Goal: Navigation & Orientation: Find specific page/section

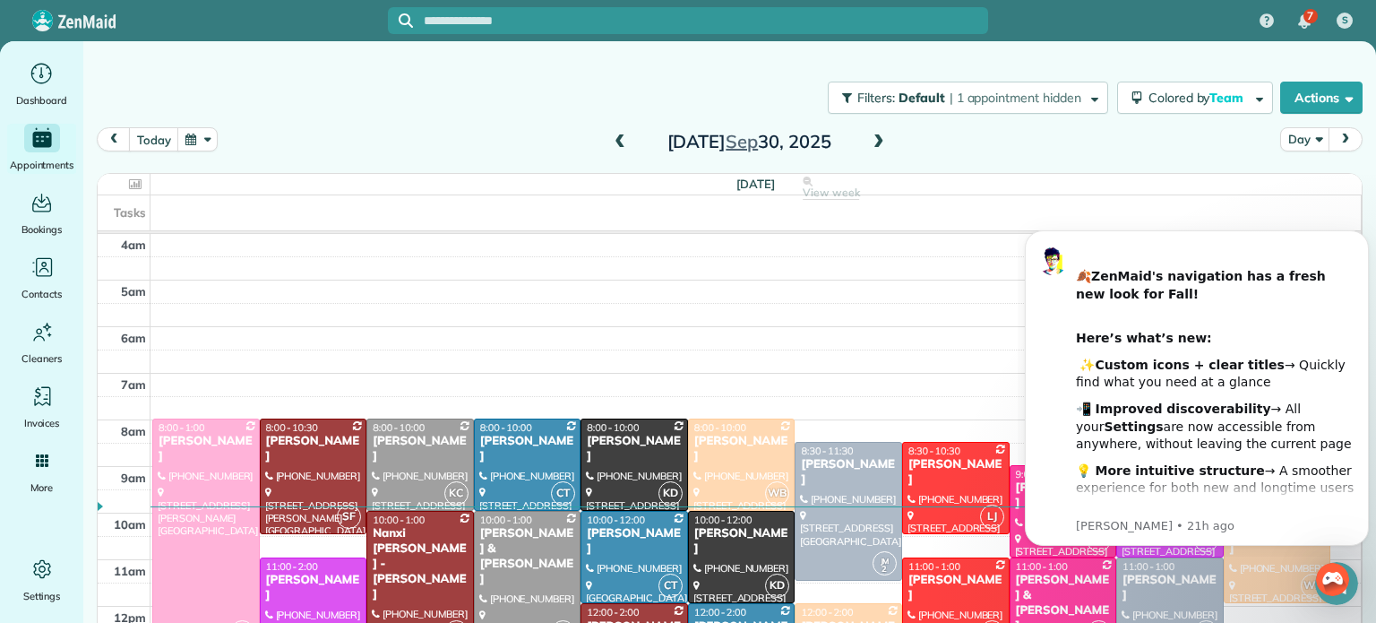
scroll to position [140, 0]
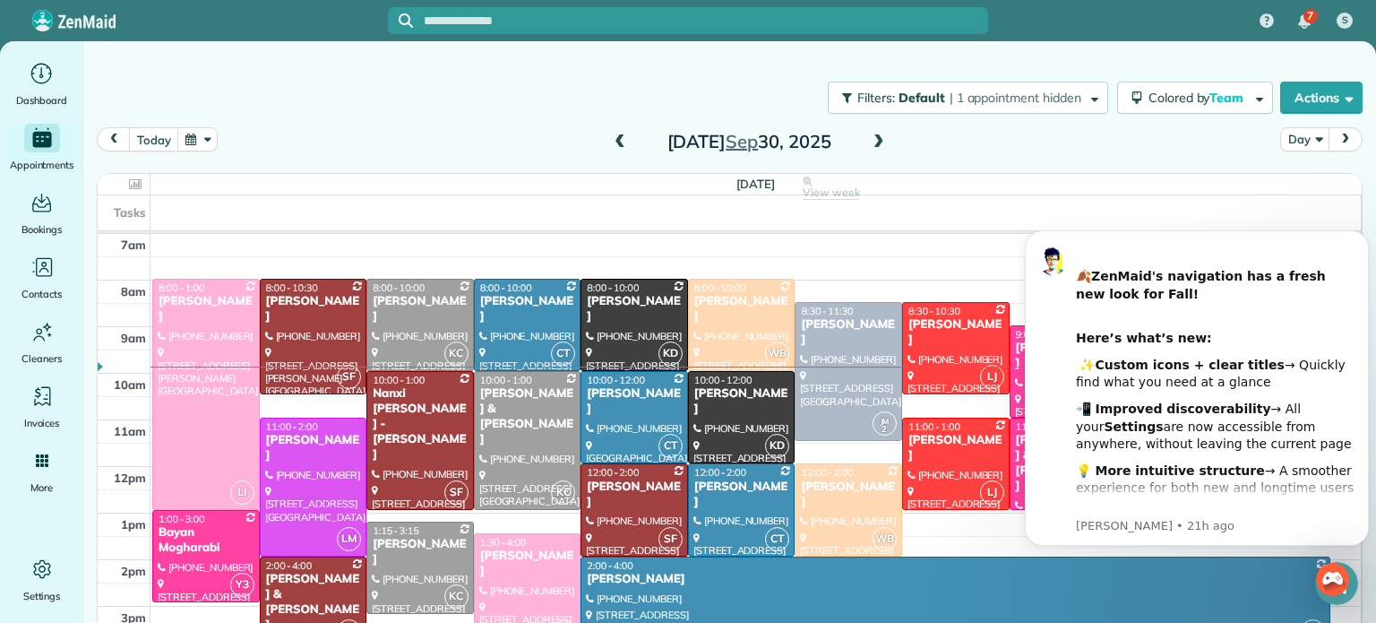
click at [877, 142] on span at bounding box center [879, 142] width 20 height 16
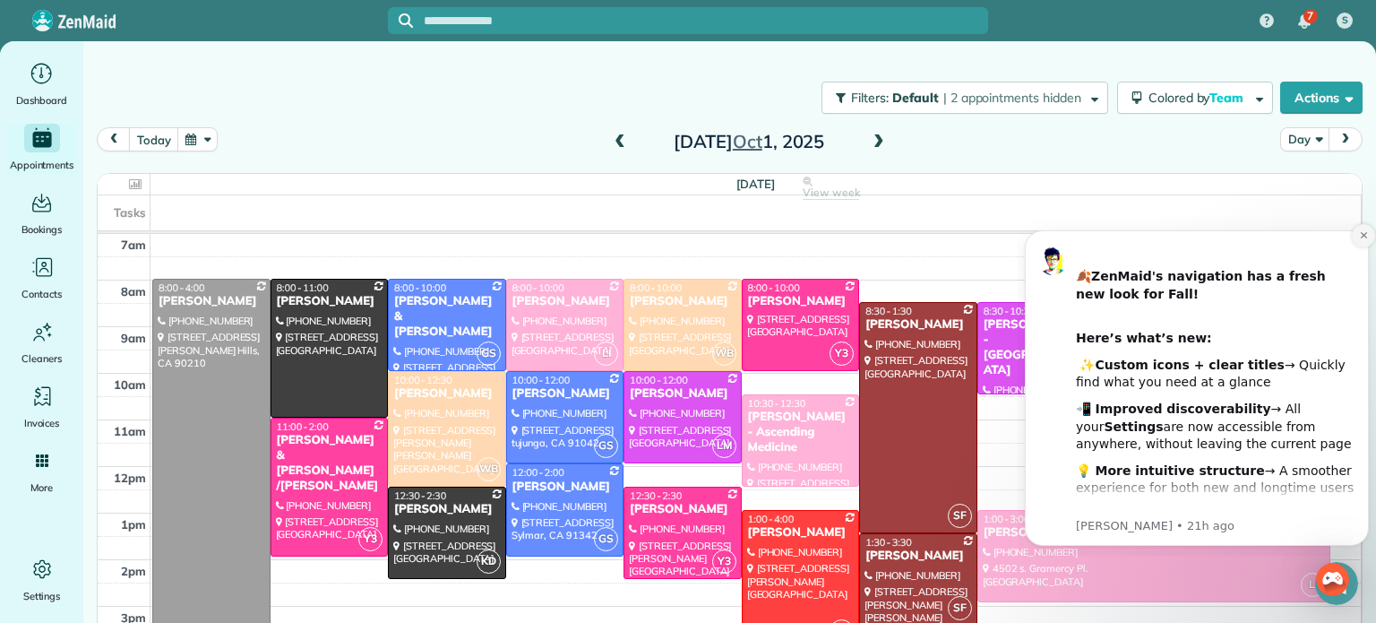
click at [1362, 233] on icon "Dismiss notification" at bounding box center [1363, 235] width 6 height 6
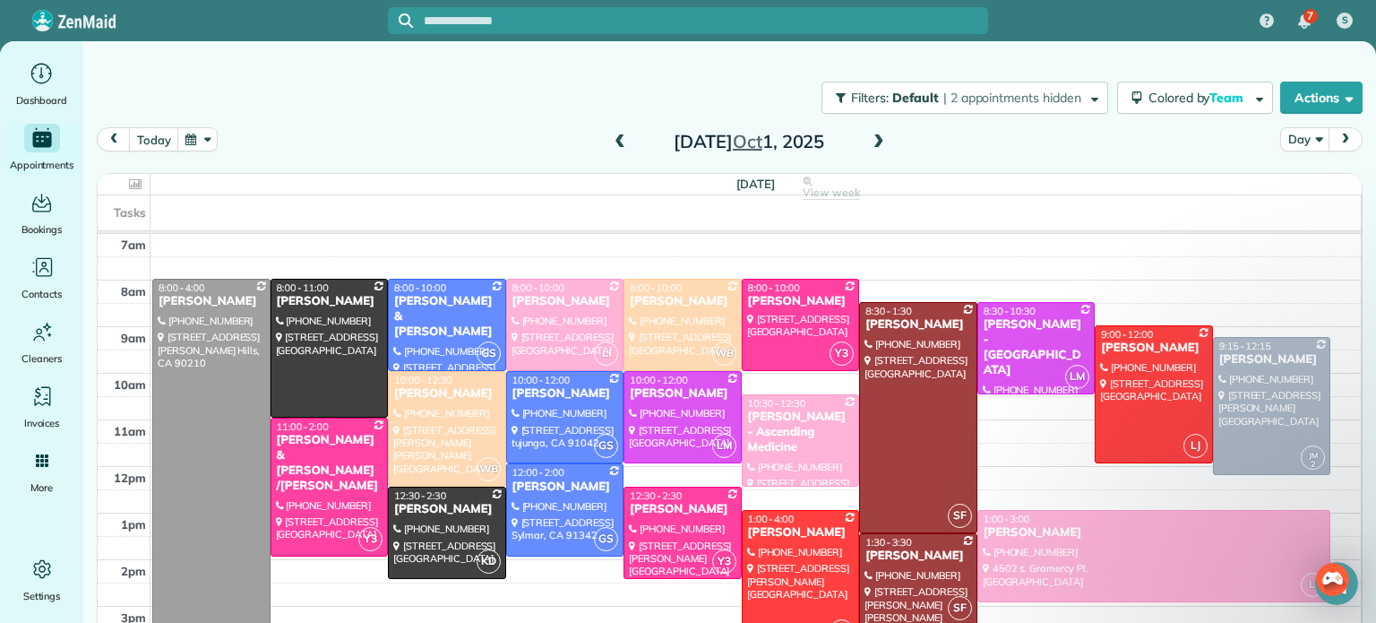
click at [415, 115] on div "Filters: Default | 2 appointments hidden Colored by Team Color by Cleaner Color…" at bounding box center [729, 97] width 1293 height 59
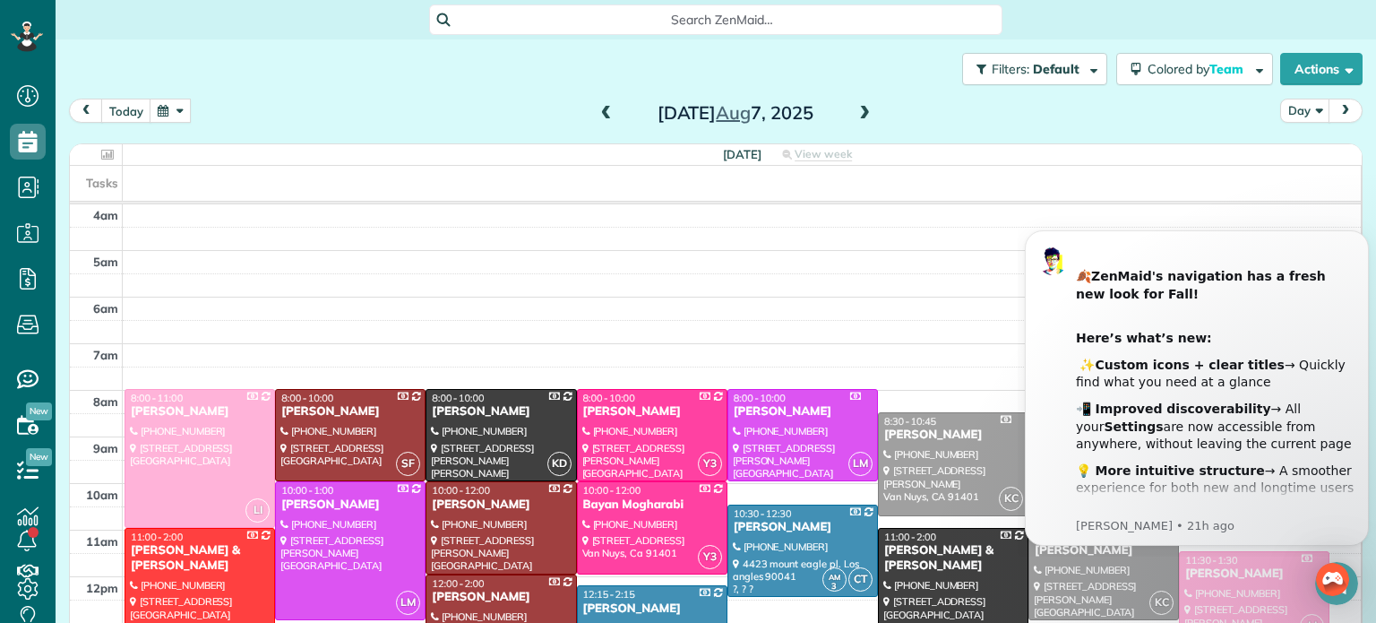
scroll to position [140, 0]
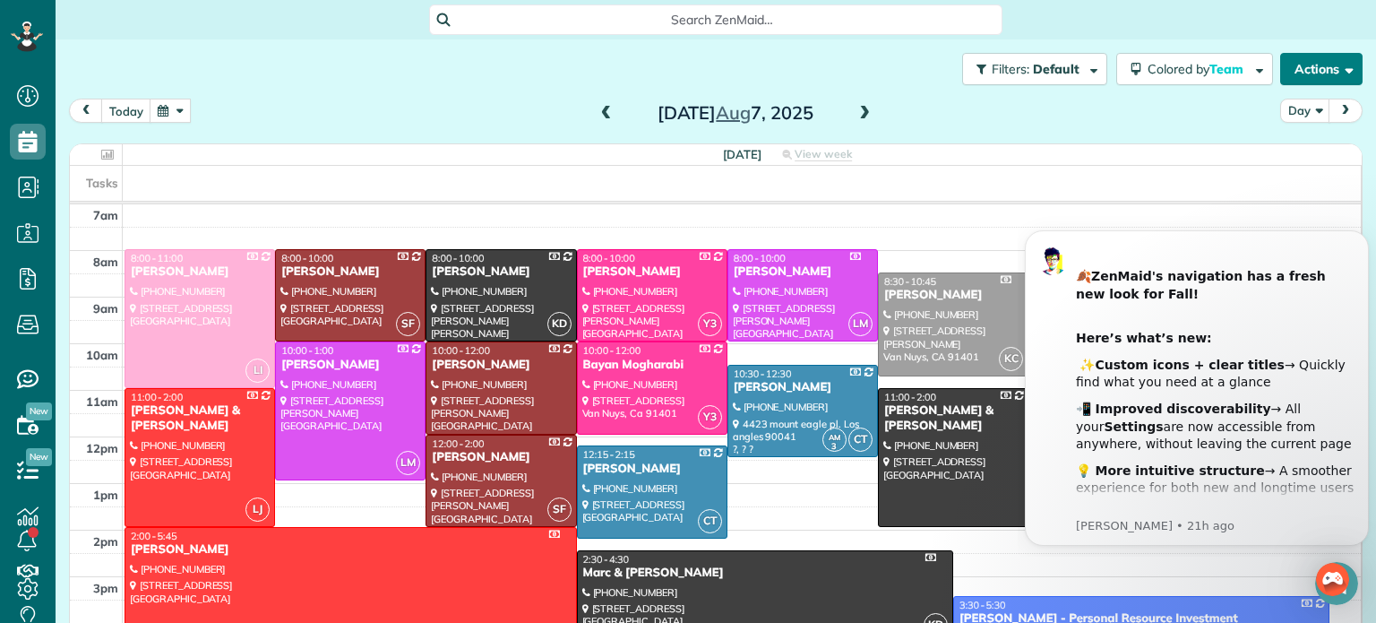
click at [1339, 65] on span "button" at bounding box center [1345, 68] width 13 height 13
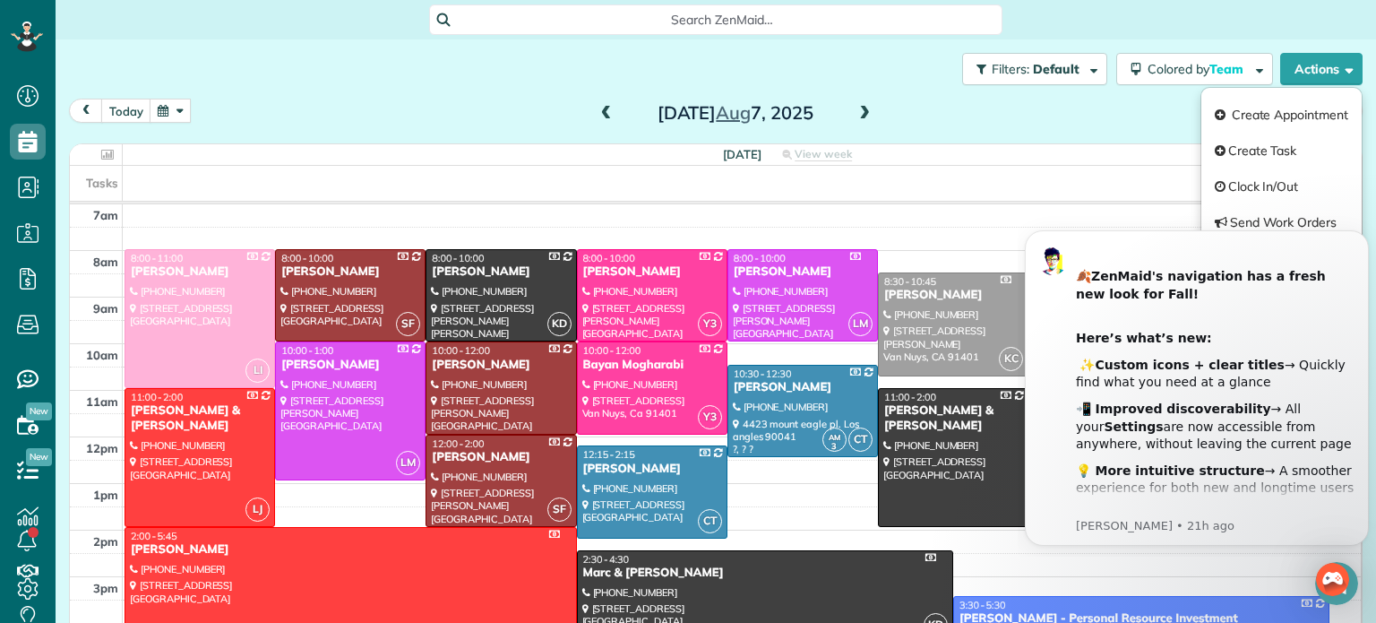
click at [898, 86] on div "Filters: Default | 1 appointment hidden Colored by Team Color by Cleaner Color …" at bounding box center [716, 68] width 1320 height 59
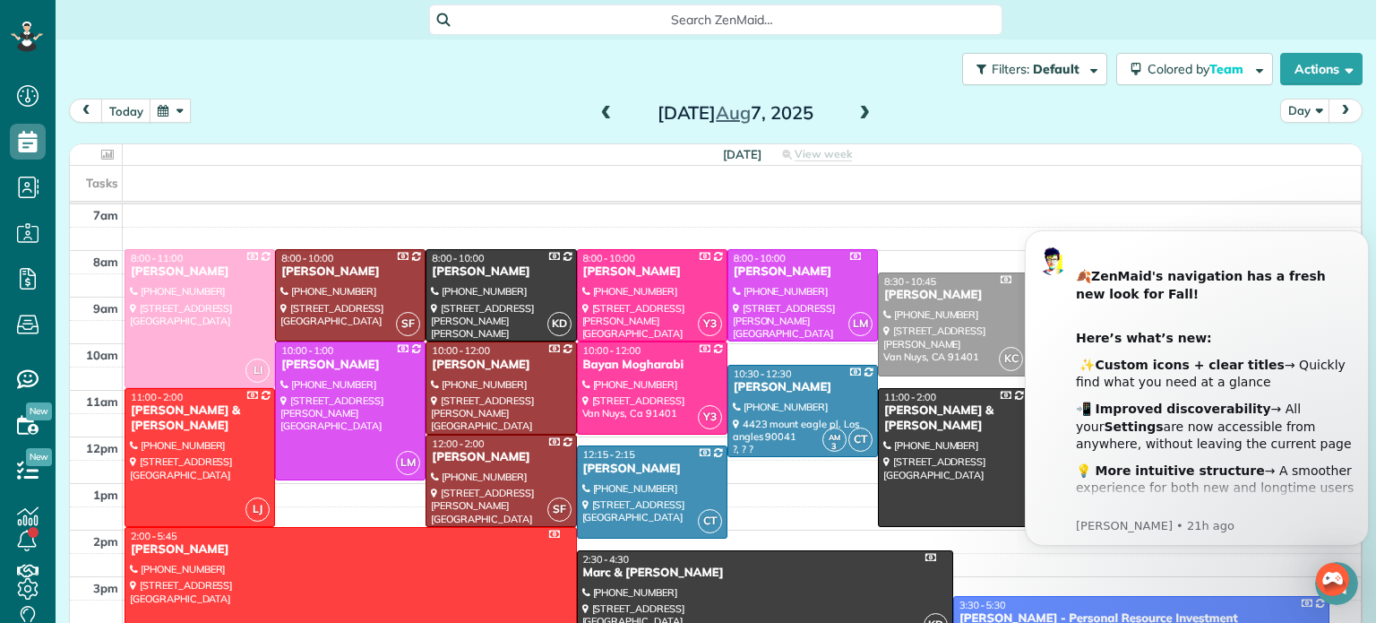
click at [159, 110] on button "button" at bounding box center [170, 111] width 41 height 24
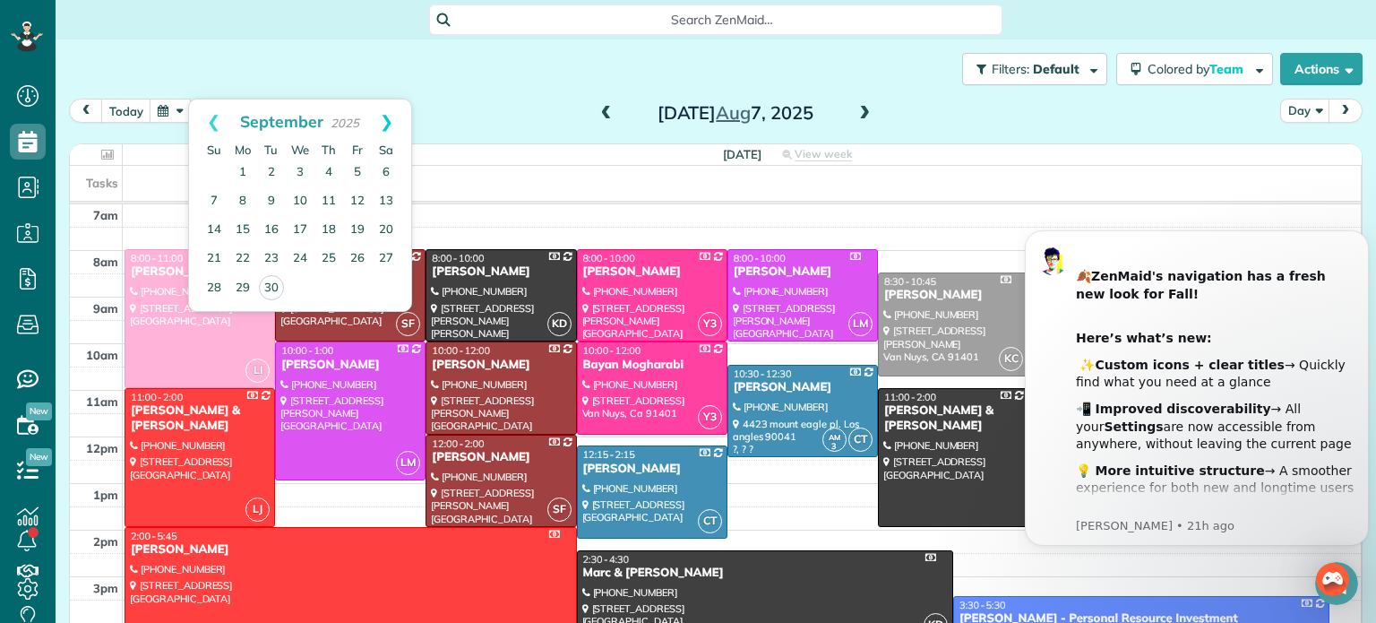
click at [386, 116] on link "Next" at bounding box center [386, 121] width 49 height 45
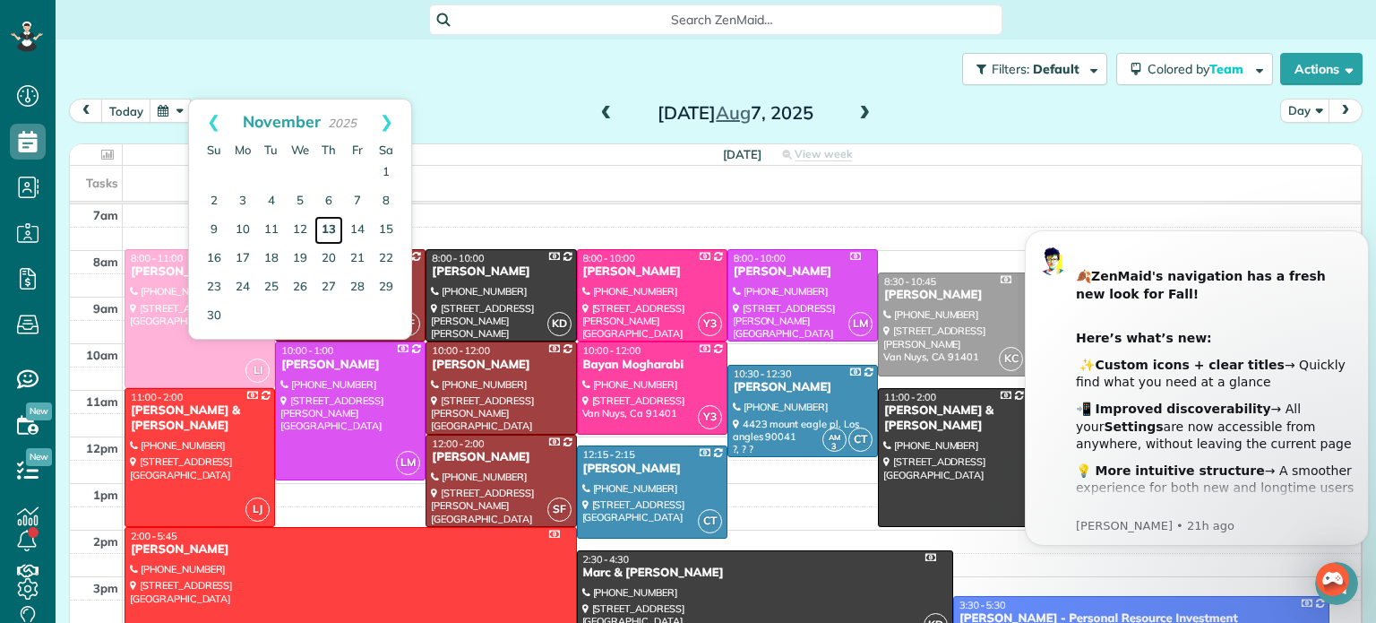
click at [320, 228] on link "13" at bounding box center [328, 230] width 29 height 29
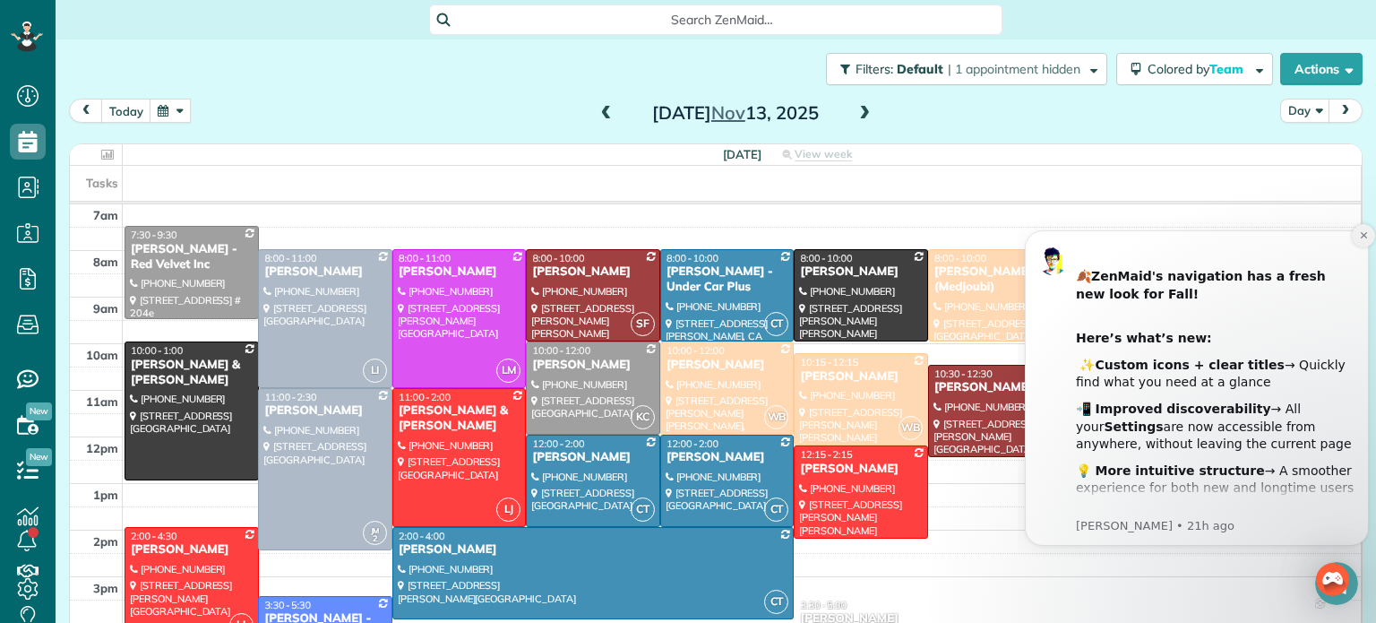
click at [1361, 240] on button "Dismiss notification" at bounding box center [1363, 235] width 23 height 23
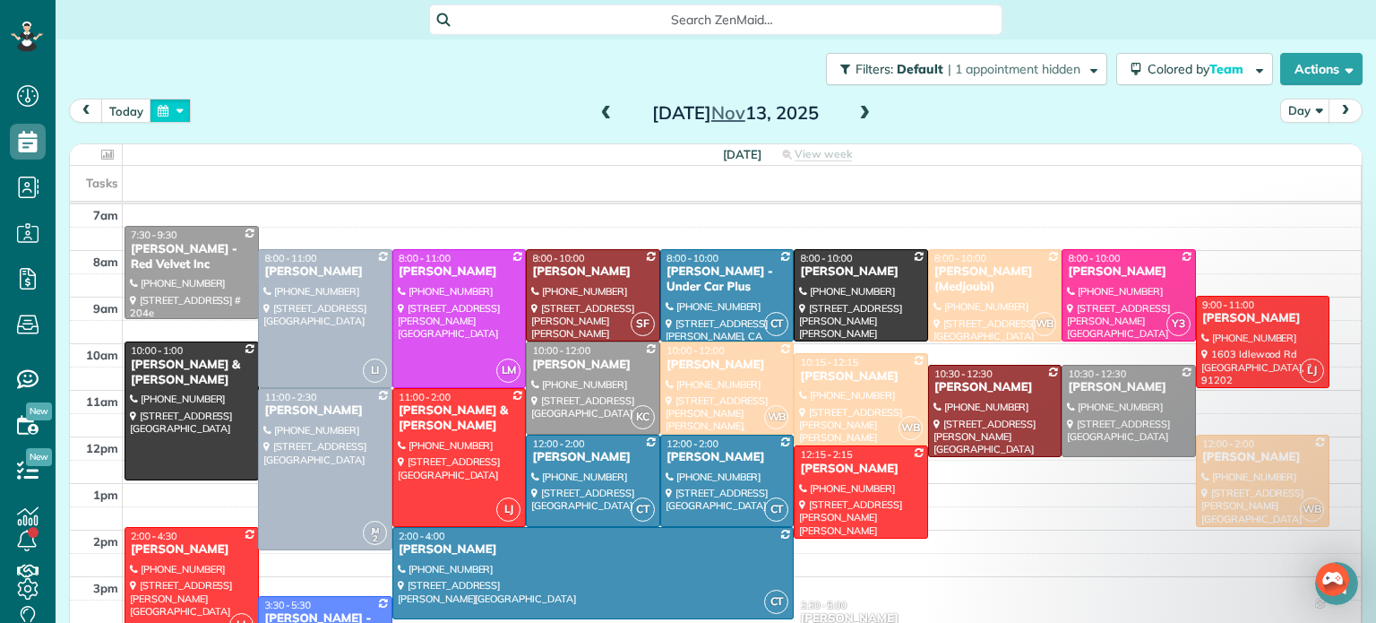
click at [171, 107] on button "button" at bounding box center [170, 111] width 41 height 24
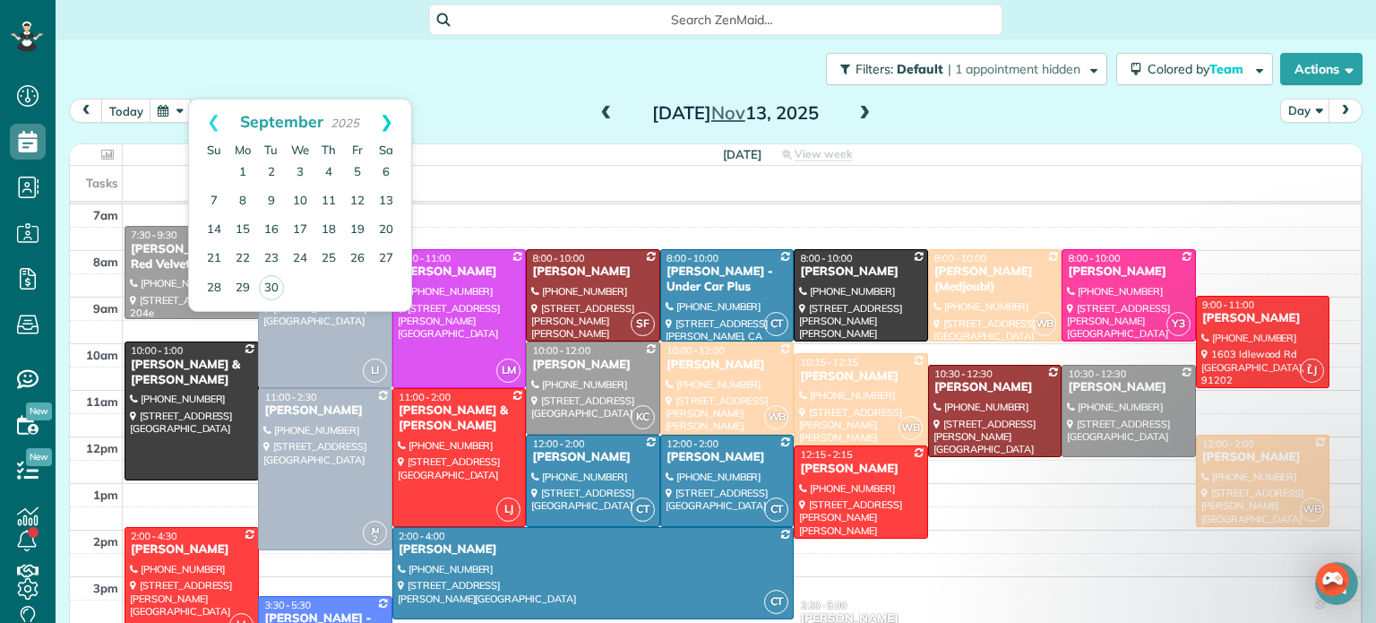
click at [380, 119] on link "Next" at bounding box center [386, 121] width 49 height 45
click at [358, 281] on link "28" at bounding box center [357, 287] width 29 height 29
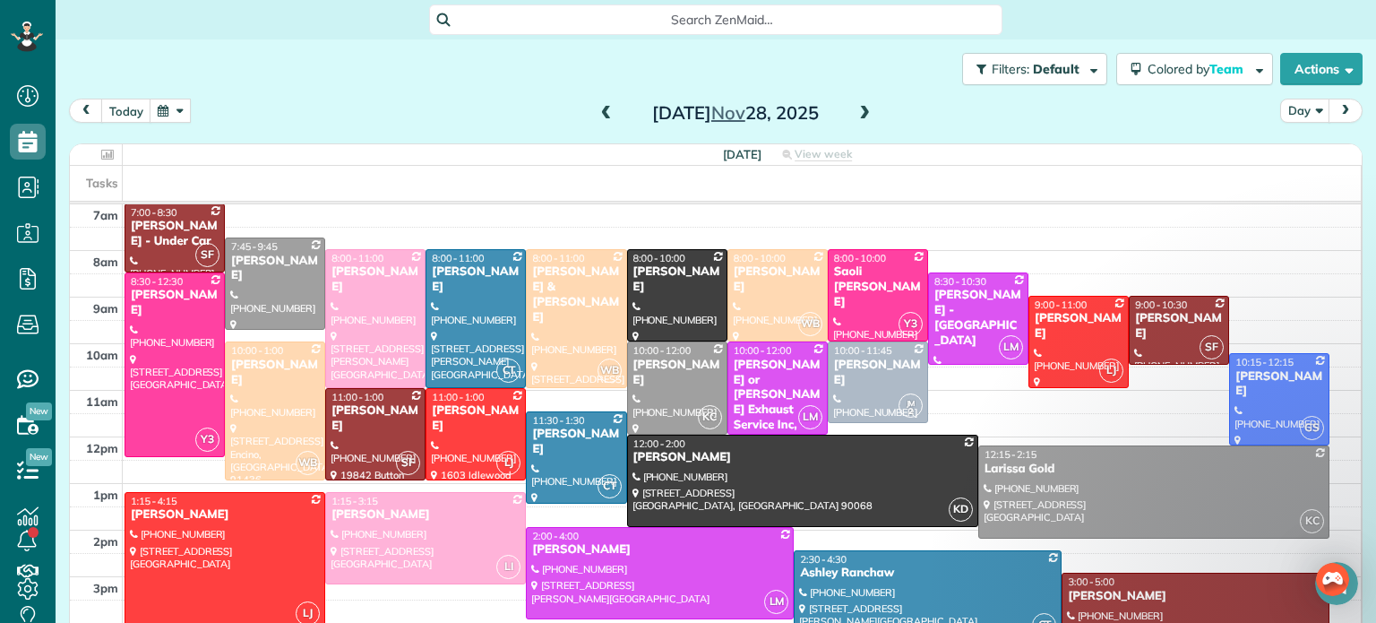
click at [168, 108] on button "button" at bounding box center [170, 111] width 41 height 24
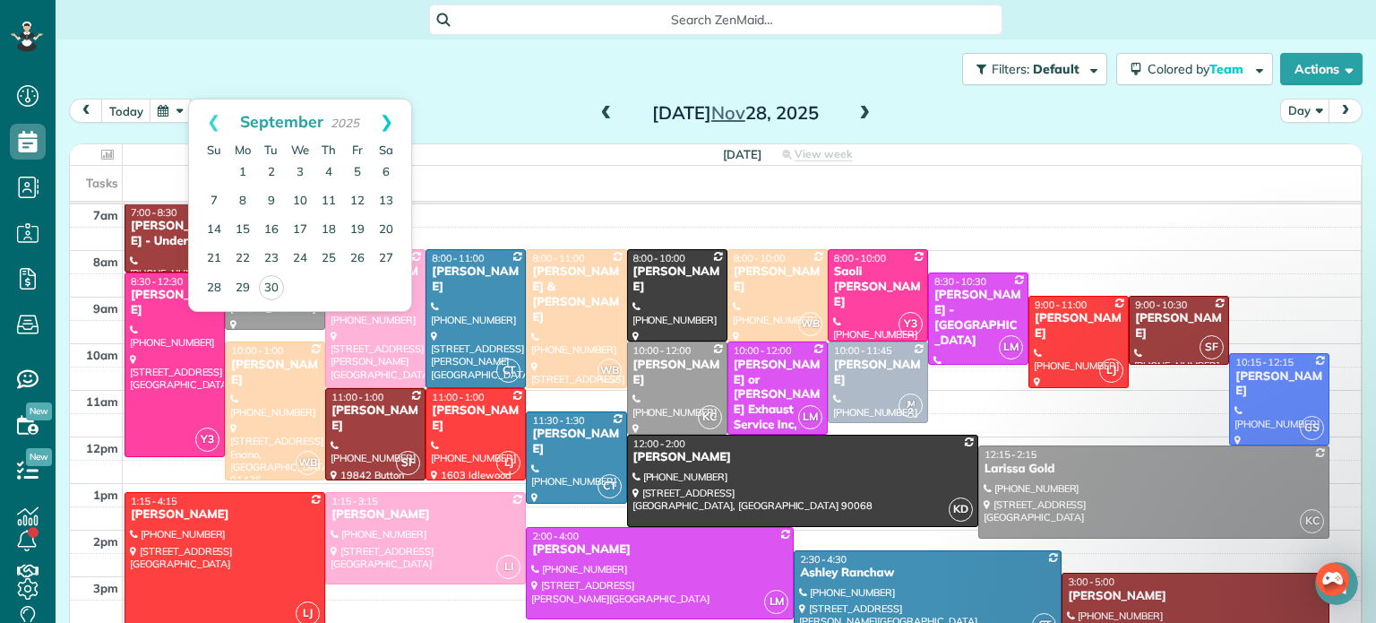
click at [385, 123] on link "Next" at bounding box center [386, 121] width 49 height 45
click at [329, 202] on link "11" at bounding box center [328, 201] width 29 height 29
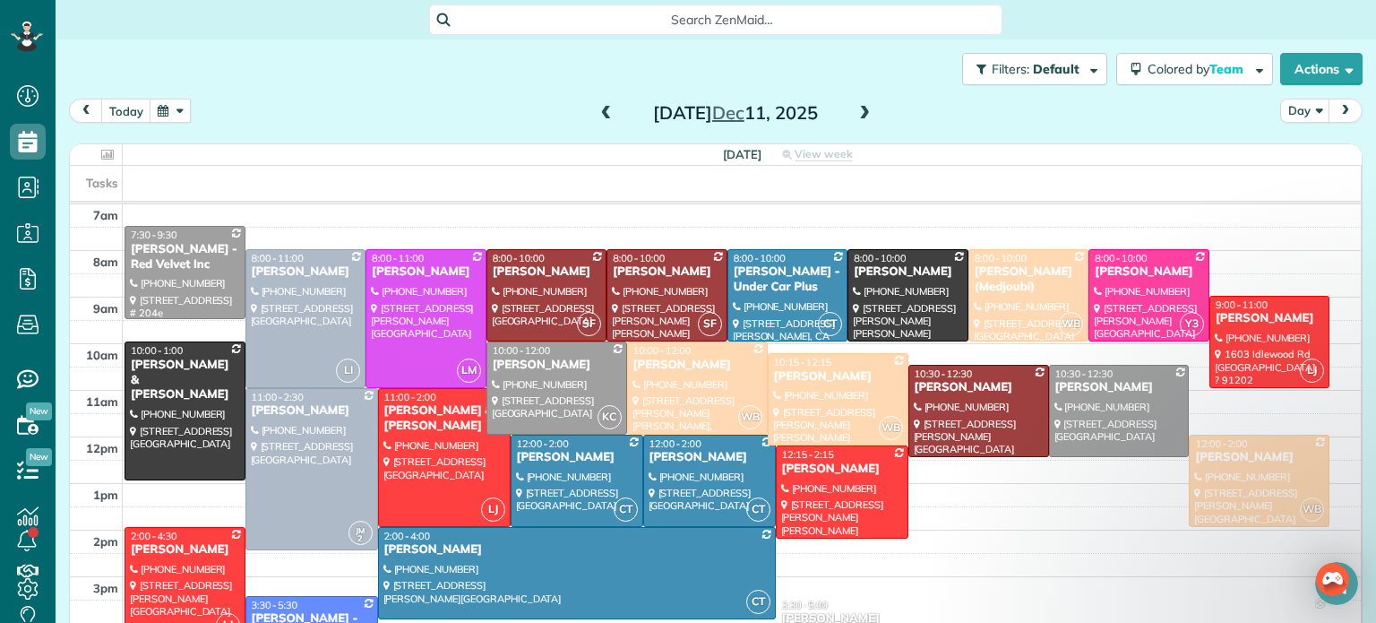
click at [171, 108] on button "button" at bounding box center [170, 111] width 41 height 24
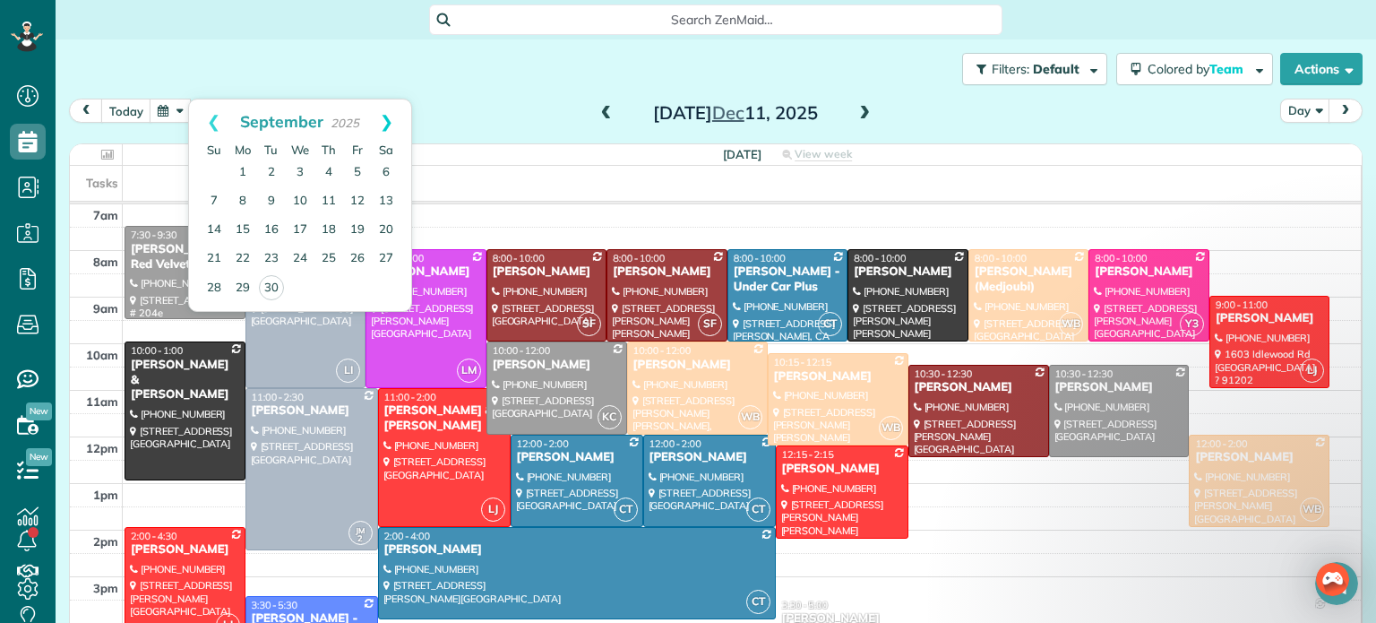
click at [384, 118] on link "Next" at bounding box center [386, 121] width 49 height 45
click at [356, 255] on link "26" at bounding box center [357, 259] width 29 height 29
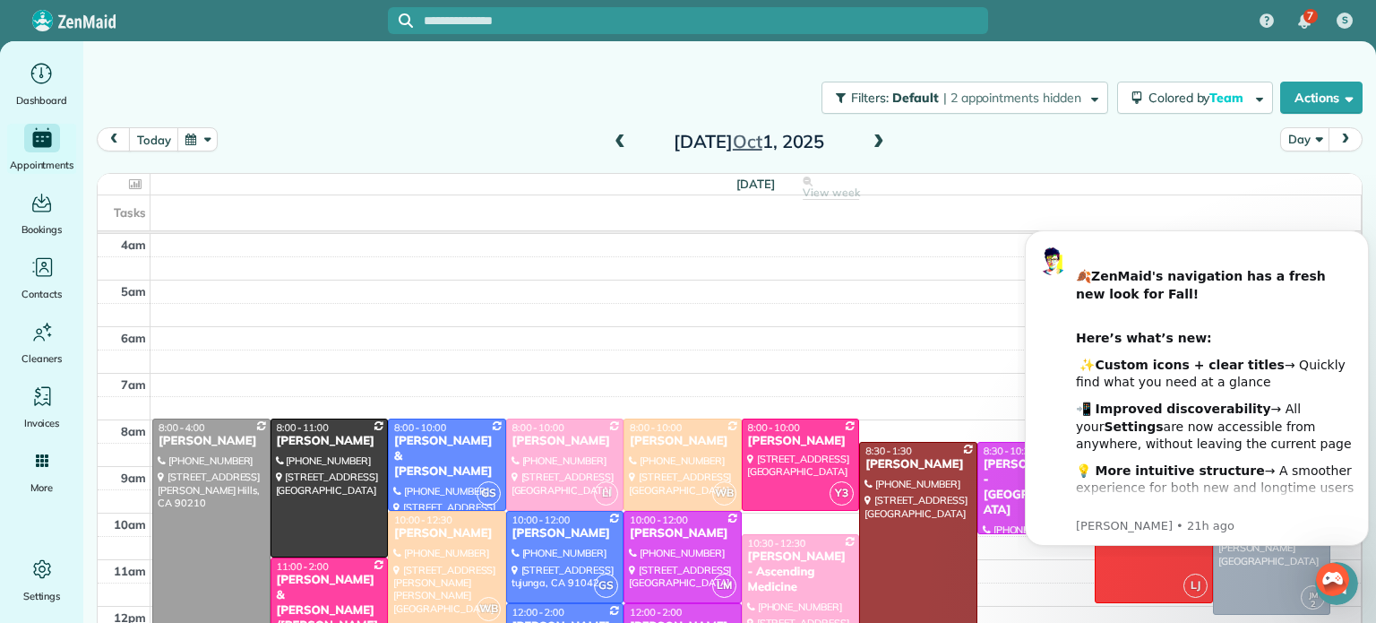
scroll to position [140, 0]
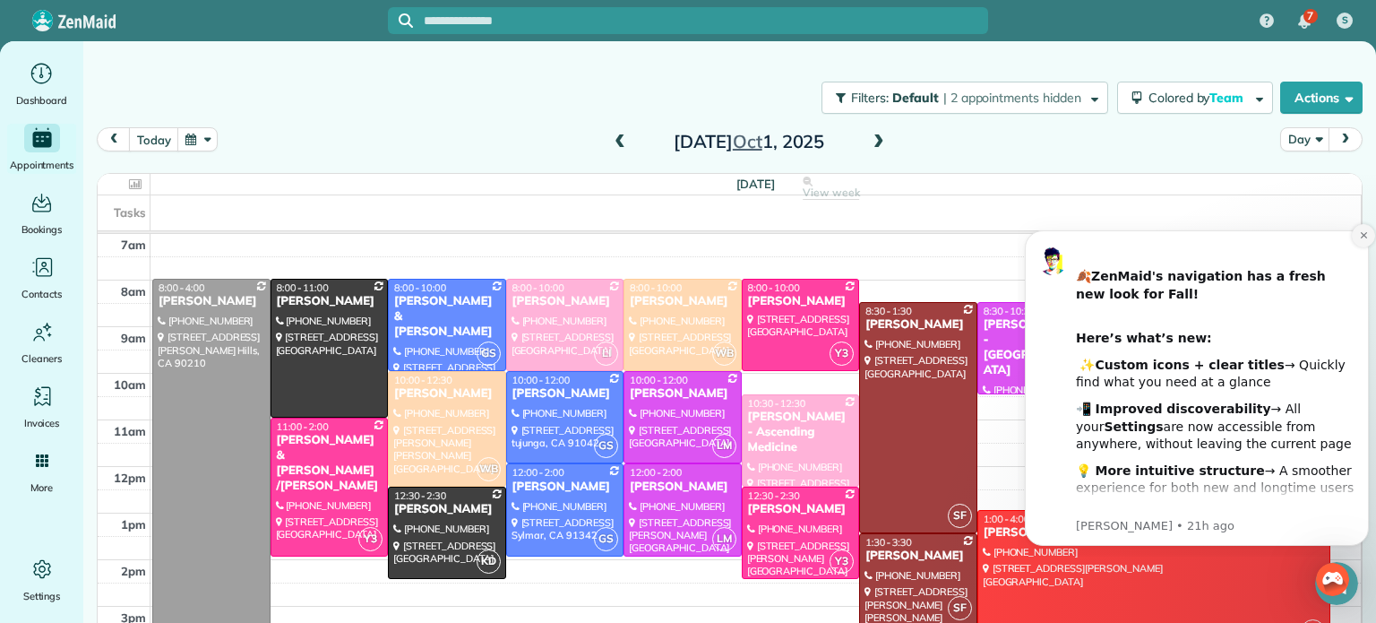
click at [1362, 239] on icon "Dismiss notification" at bounding box center [1364, 235] width 10 height 10
